Goal: Communication & Community: Answer question/provide support

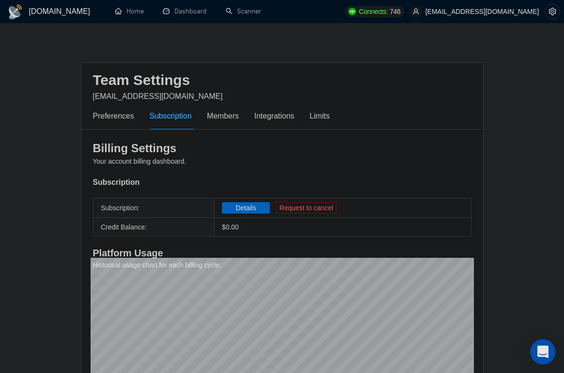
click at [539, 344] on div "Open Intercom Messenger" at bounding box center [543, 351] width 25 height 25
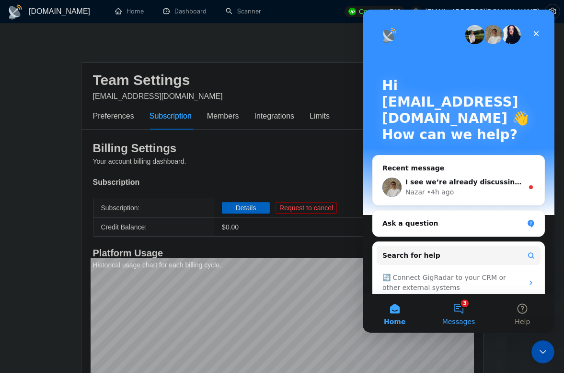
click at [467, 312] on button "3 Messages" at bounding box center [459, 313] width 64 height 38
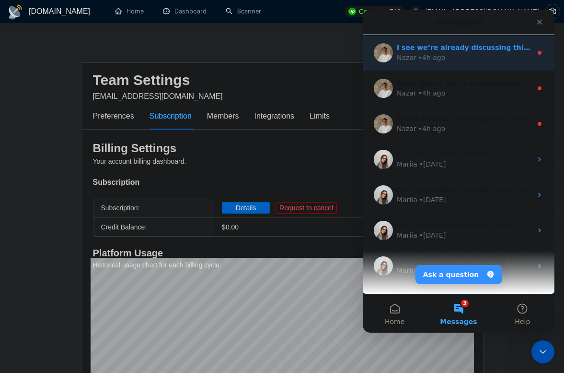
click at [453, 53] on div "Nazar • 4h ago" at bounding box center [464, 58] width 135 height 10
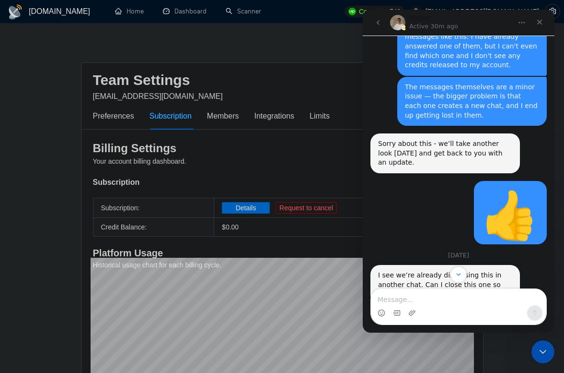
scroll to position [1191, 0]
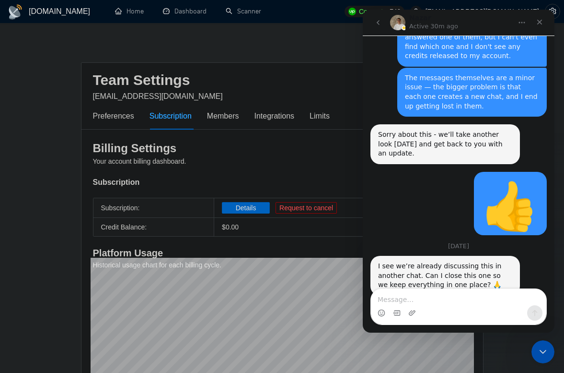
click at [438, 303] on textarea "Message…" at bounding box center [458, 297] width 175 height 16
click at [378, 26] on icon "go back" at bounding box center [378, 23] width 8 height 8
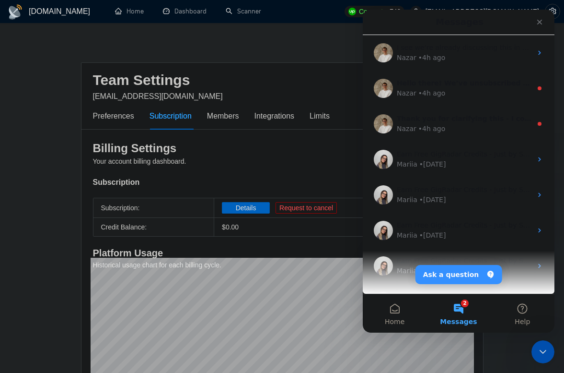
scroll to position [0, 0]
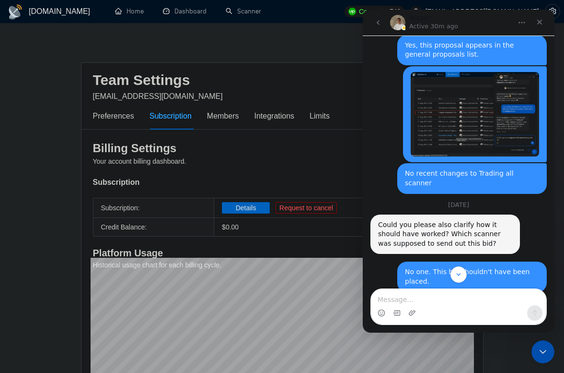
scroll to position [677, 0]
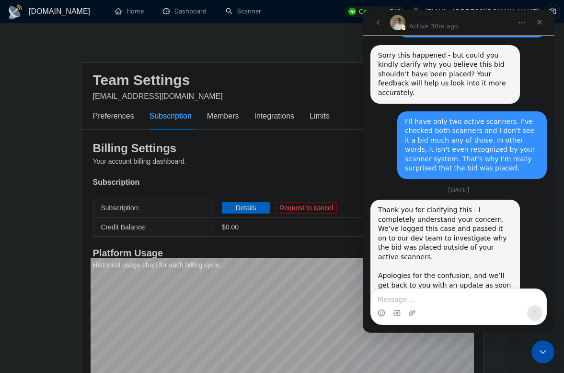
click at [418, 302] on textarea "Message…" at bounding box center [458, 297] width 175 height 16
type textarea "Ok, thanks"
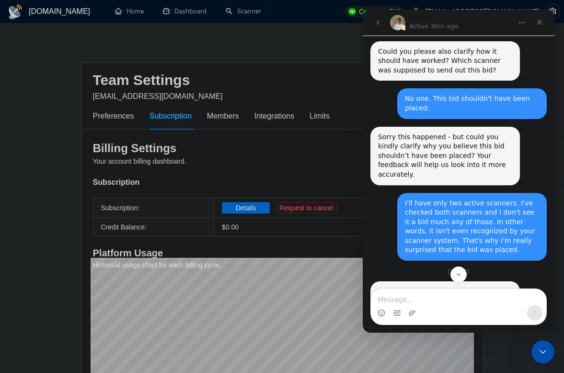
scroll to position [595, 0]
click at [378, 23] on icon "go back" at bounding box center [378, 23] width 8 height 8
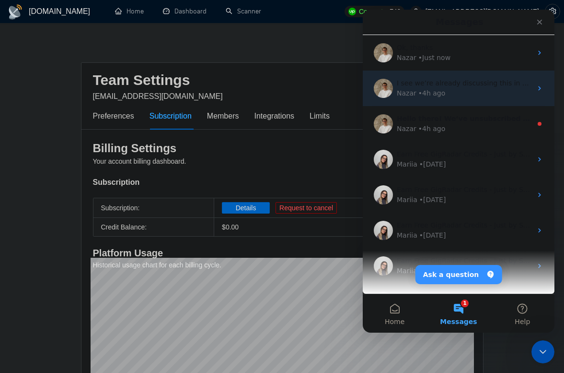
click at [442, 87] on div "I see we’re already discussing this in another chat. Can I close this one so we…" at bounding box center [464, 83] width 135 height 10
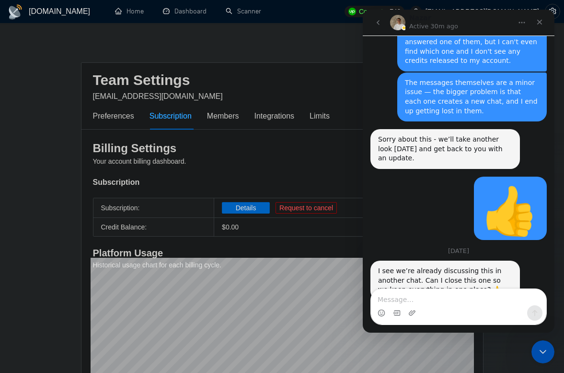
scroll to position [1191, 0]
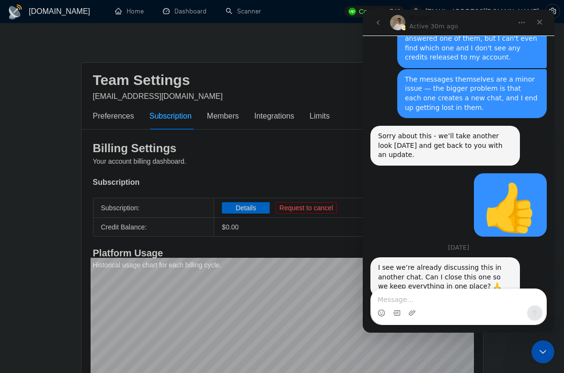
click at [378, 21] on icon "go back" at bounding box center [378, 23] width 8 height 8
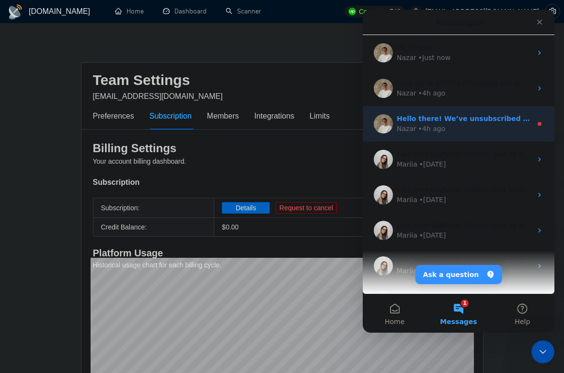
click at [436, 132] on div "• 4h ago" at bounding box center [432, 129] width 27 height 10
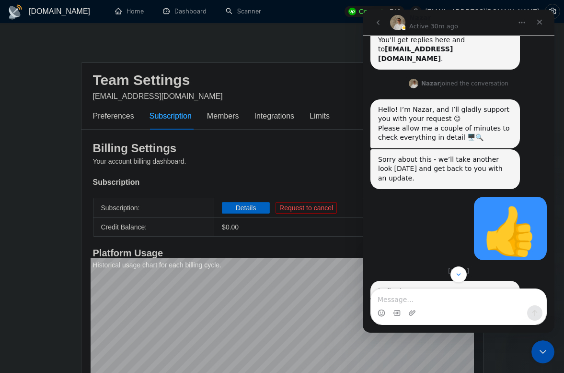
scroll to position [345, 0]
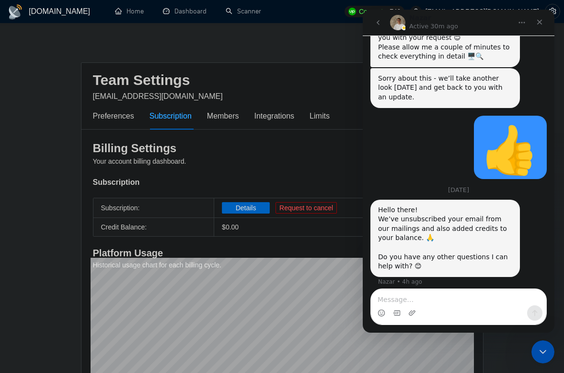
click at [437, 250] on div "Hello there! We’ve unsubscribed your email from our mailings and also added cre…" at bounding box center [445, 238] width 134 height 66
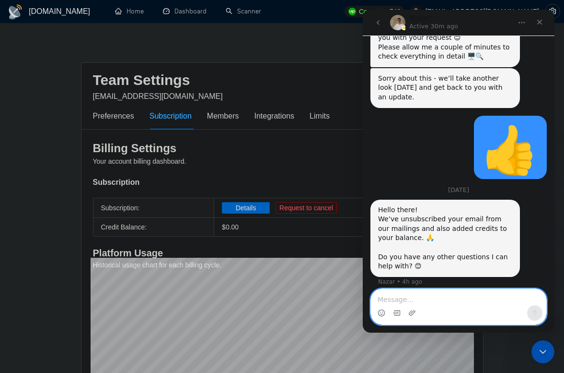
click at [419, 297] on textarea "Message…" at bounding box center [458, 297] width 175 height 16
type textarea "No, thanks!"
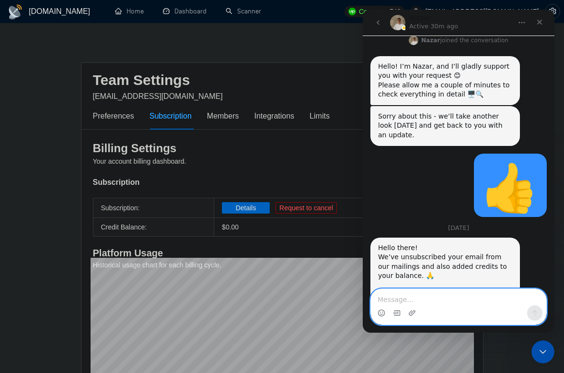
scroll to position [374, 0]
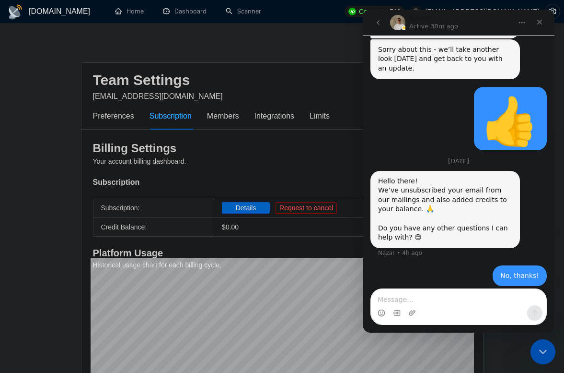
click at [543, 348] on icon "Close Intercom Messenger" at bounding box center [542, 350] width 12 height 12
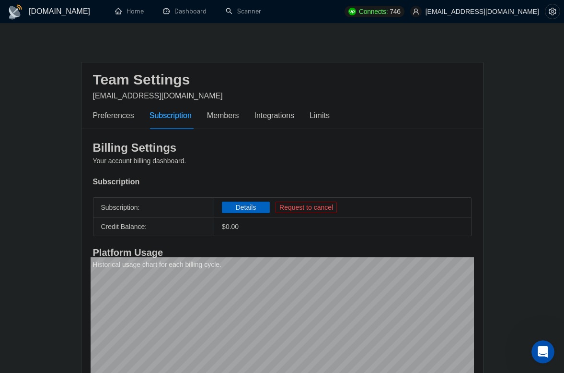
scroll to position [0, 0]
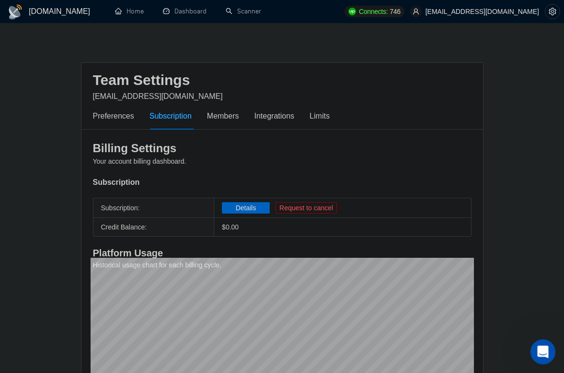
click at [540, 346] on icon "Open Intercom Messenger" at bounding box center [542, 350] width 16 height 16
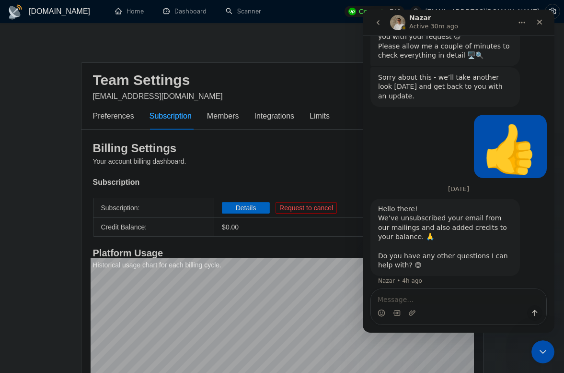
scroll to position [374, 0]
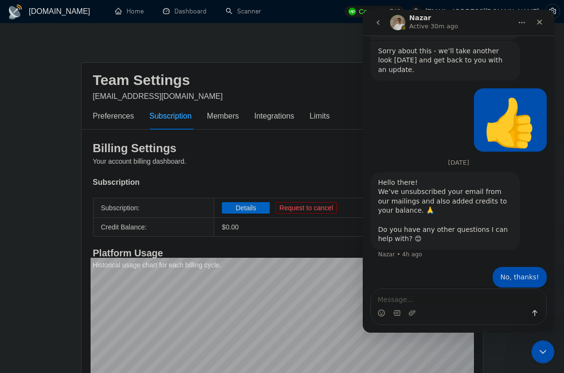
click at [377, 20] on icon "go back" at bounding box center [378, 23] width 8 height 8
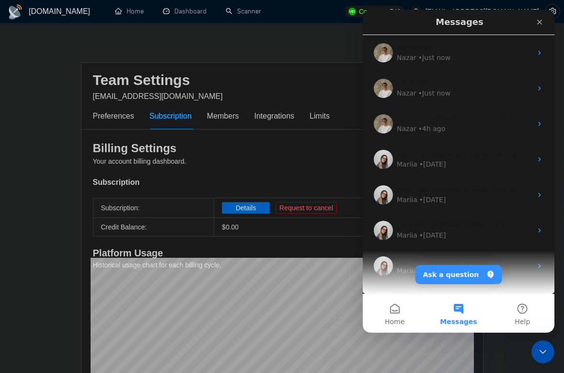
scroll to position [0, 0]
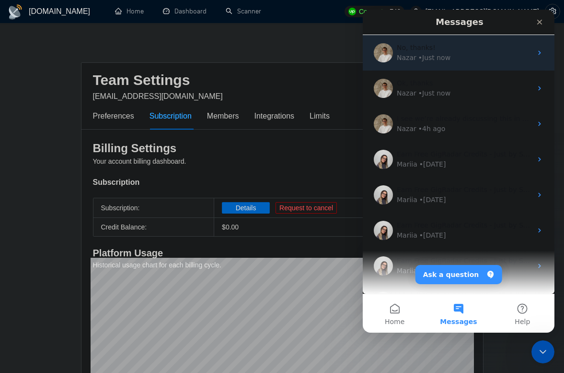
click at [450, 47] on div "No, thanks!" at bounding box center [464, 48] width 135 height 10
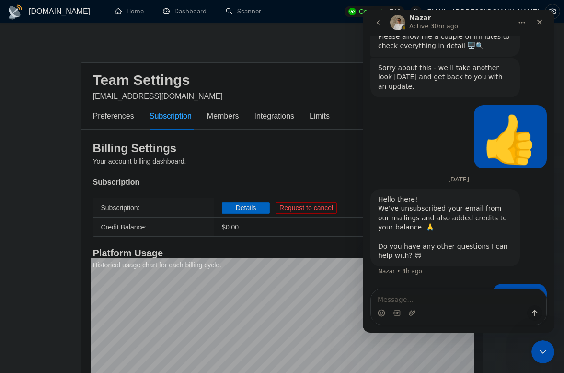
scroll to position [374, 0]
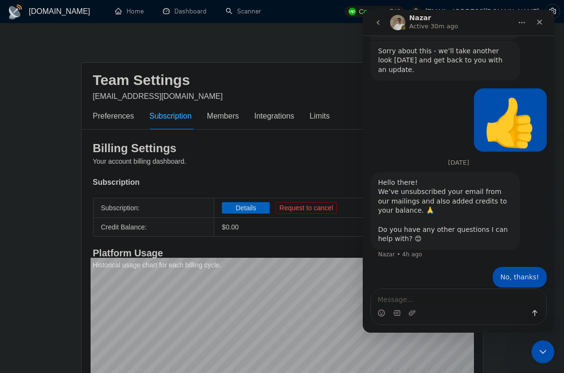
click at [375, 23] on icon "go back" at bounding box center [378, 23] width 8 height 8
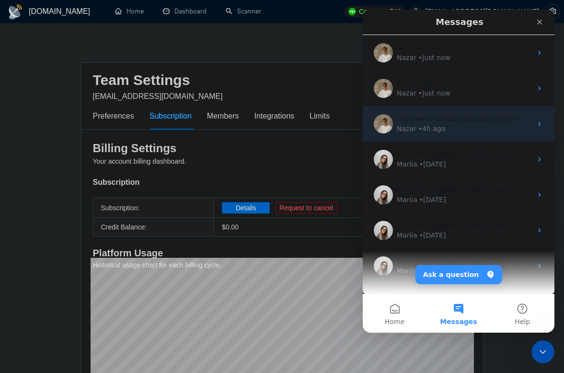
click at [423, 126] on div "• 4h ago" at bounding box center [432, 129] width 27 height 10
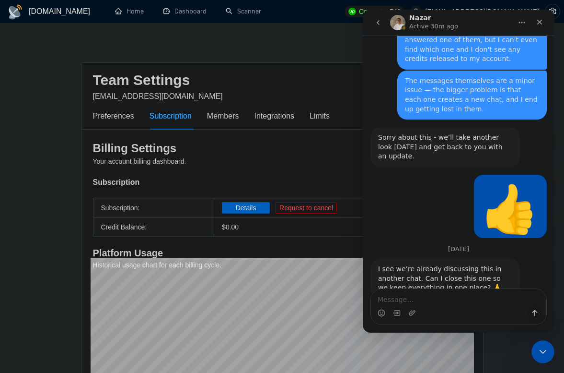
scroll to position [1191, 0]
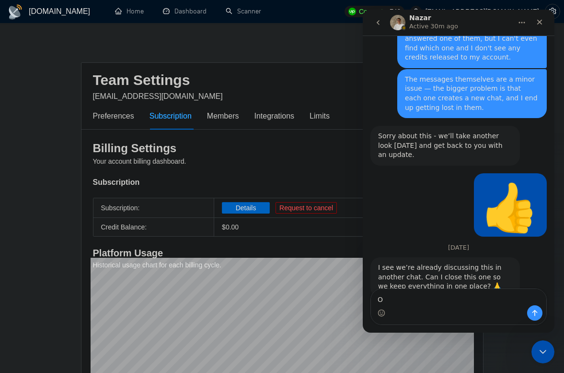
type textarea "Ok"
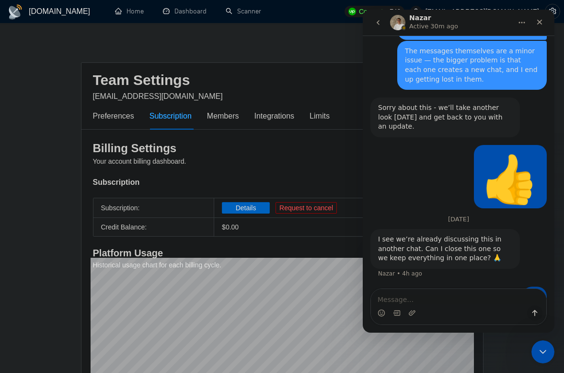
scroll to position [1220, 0]
click at [536, 348] on div "Close Intercom Messenger" at bounding box center [541, 349] width 23 height 23
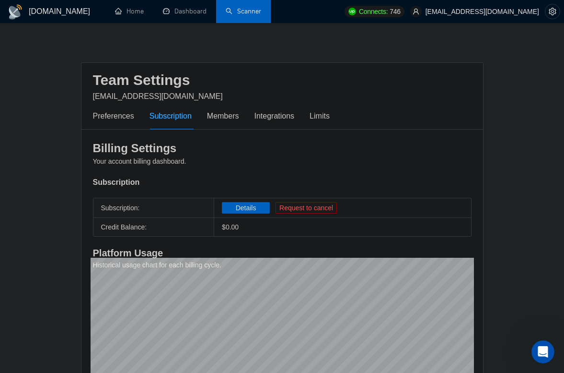
click at [237, 15] on link "Scanner" at bounding box center [243, 11] width 35 height 8
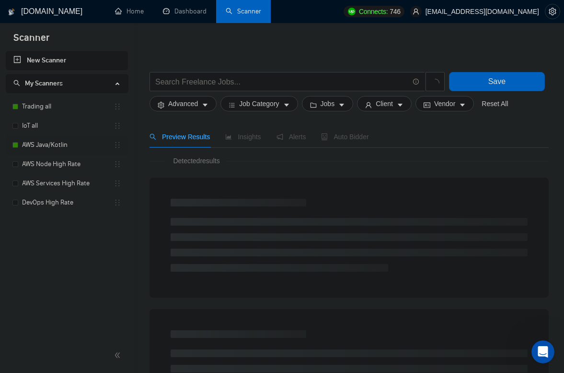
click at [73, 149] on link "AWS Java/Kotlin" at bounding box center [68, 144] width 92 height 19
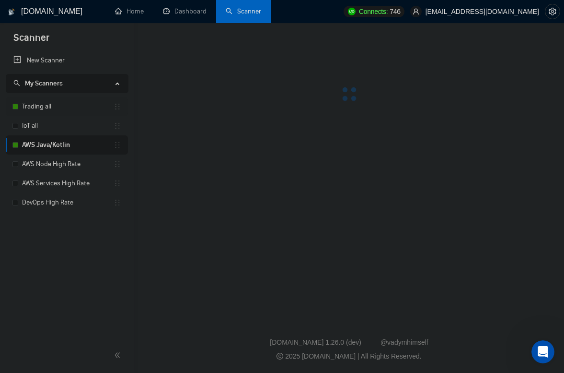
click at [61, 108] on link "Trading all" at bounding box center [68, 106] width 92 height 19
click at [53, 149] on link "AWS Java/Kotlin" at bounding box center [68, 144] width 92 height 19
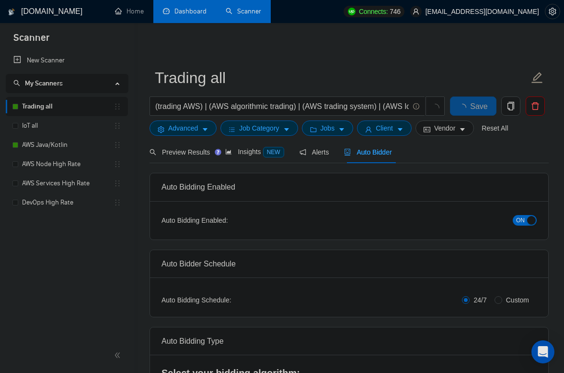
click at [195, 15] on link "Dashboard" at bounding box center [185, 11] width 44 height 8
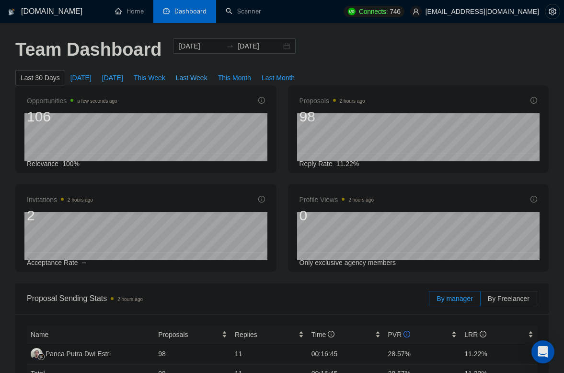
click at [192, 76] on span "Last Week" at bounding box center [192, 77] width 32 height 11
type input "[DATE]"
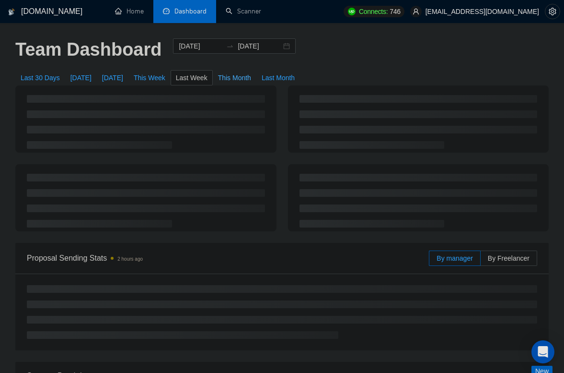
click at [229, 75] on span "This Month" at bounding box center [234, 77] width 33 height 11
type input "[DATE]"
click at [149, 77] on span "This Week" at bounding box center [150, 77] width 32 height 11
type input "[DATE]"
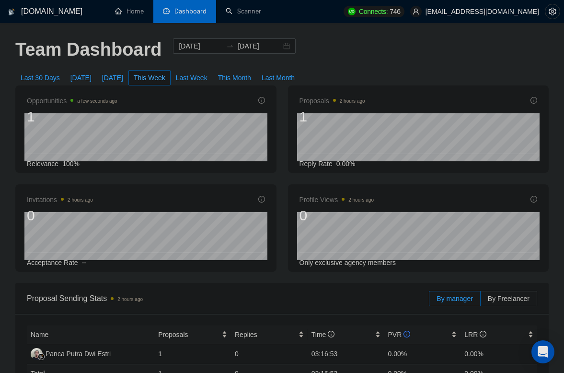
click at [149, 73] on span "This Week" at bounding box center [150, 77] width 32 height 11
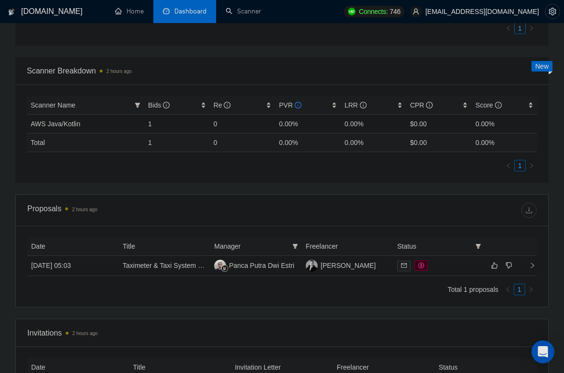
scroll to position [368, 0]
click at [109, 268] on td "[DATE] 05:03" at bounding box center [73, 266] width 92 height 20
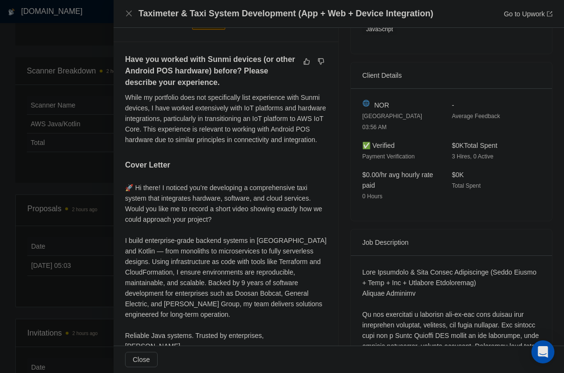
scroll to position [0, 0]
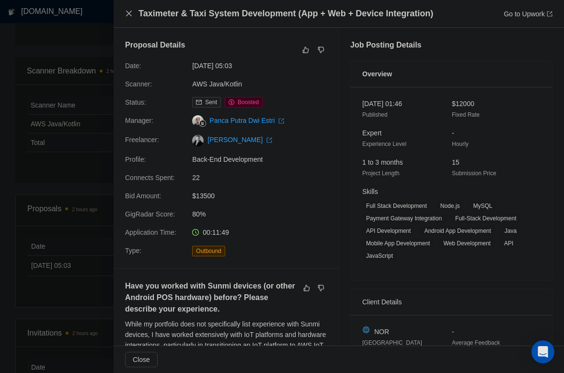
click at [129, 17] on icon "close" at bounding box center [129, 14] width 8 height 8
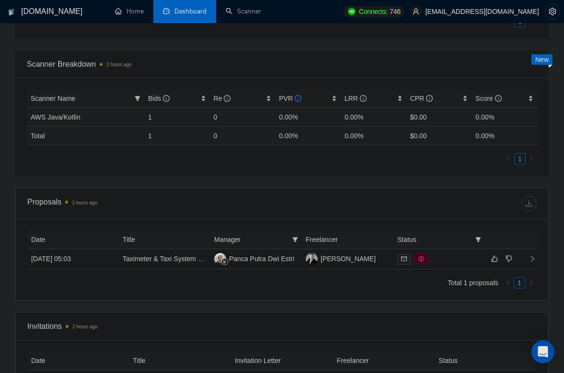
scroll to position [385, 0]
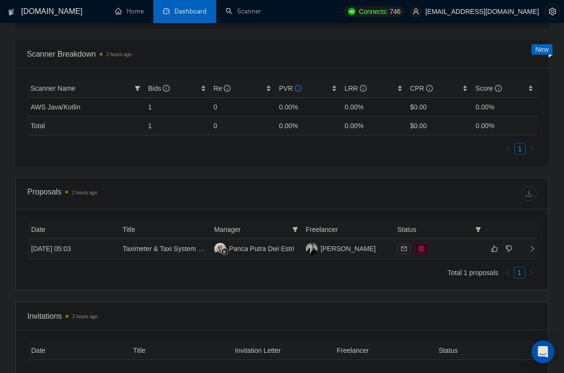
click at [105, 244] on td "[DATE] 05:03" at bounding box center [73, 249] width 92 height 20
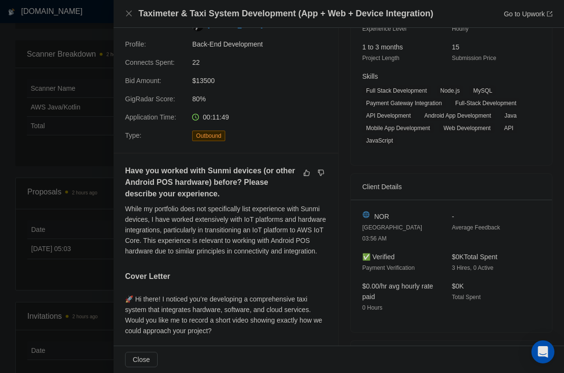
scroll to position [152, 0]
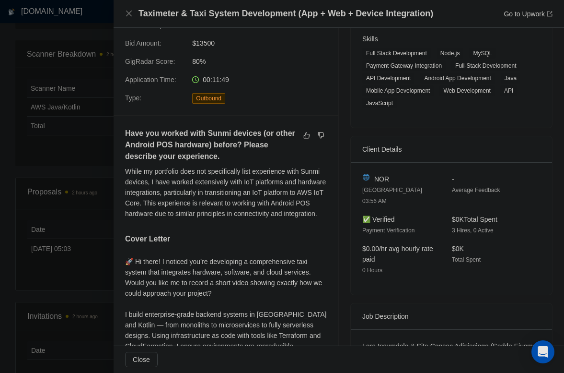
click at [87, 161] on div at bounding box center [282, 186] width 564 height 373
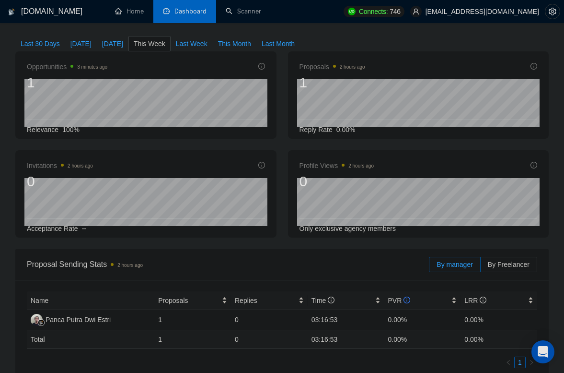
scroll to position [0, 0]
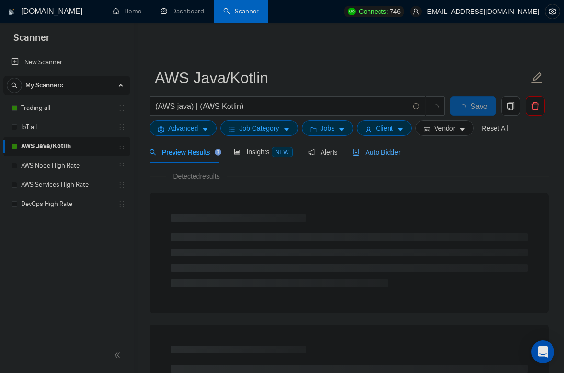
click at [360, 154] on icon "robot" at bounding box center [356, 152] width 7 height 7
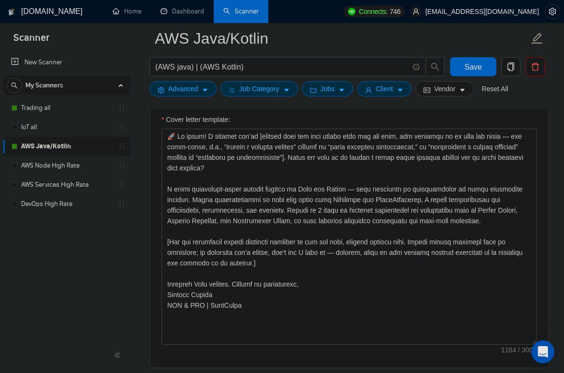
scroll to position [1140, 0]
